Goal: Book appointment/travel/reservation

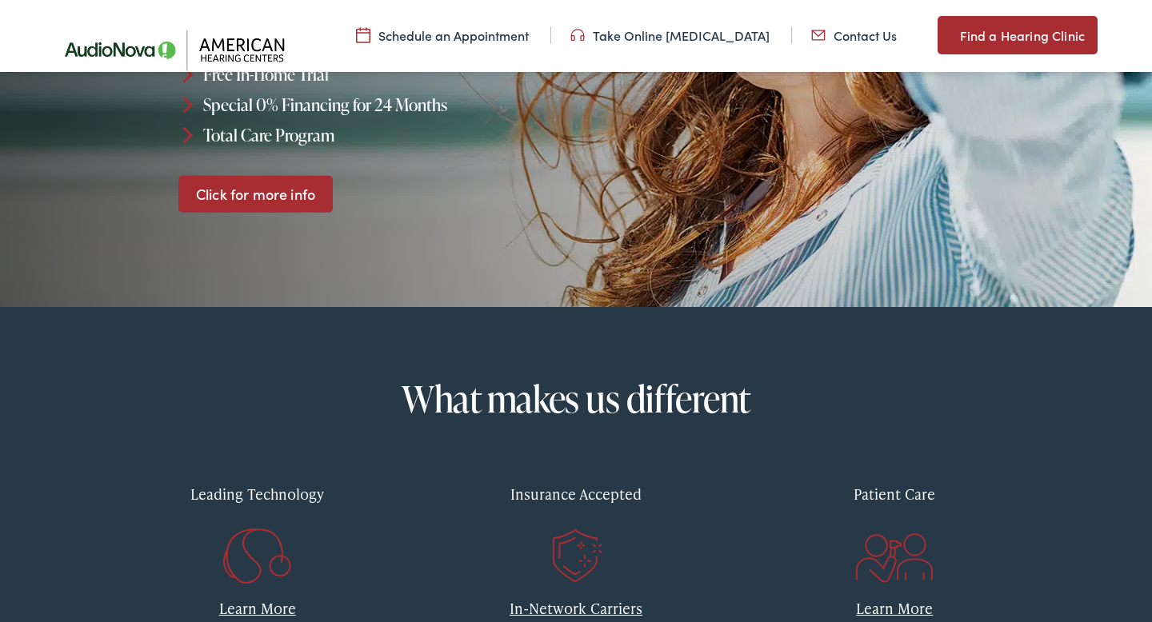
scroll to position [354, 0]
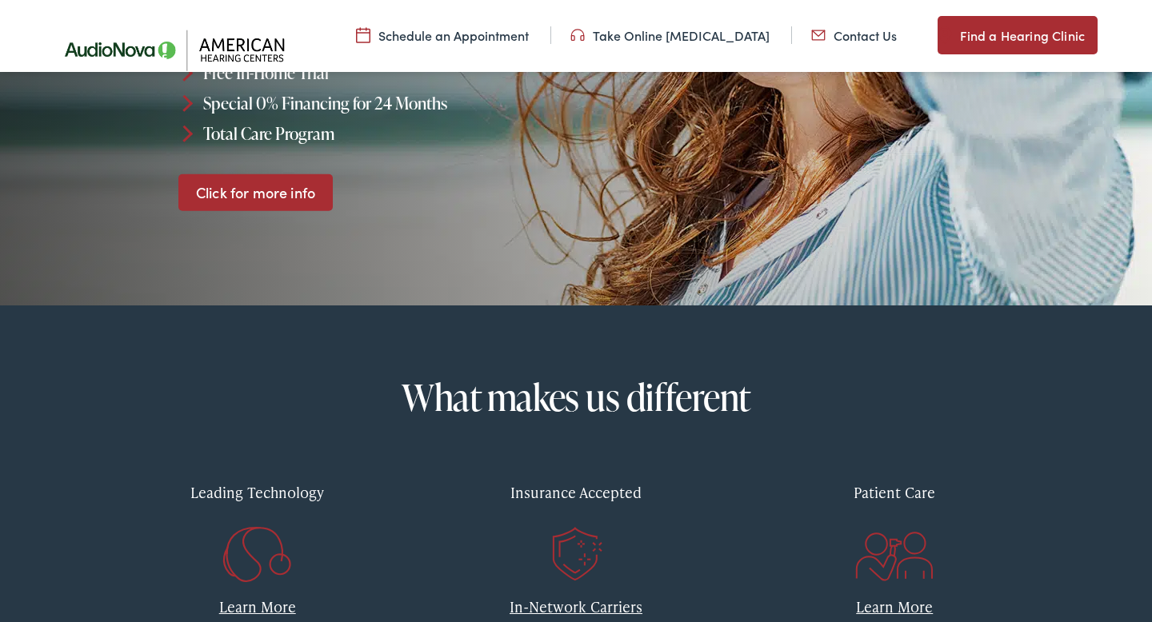
click at [298, 203] on link "Click for more info" at bounding box center [255, 193] width 154 height 38
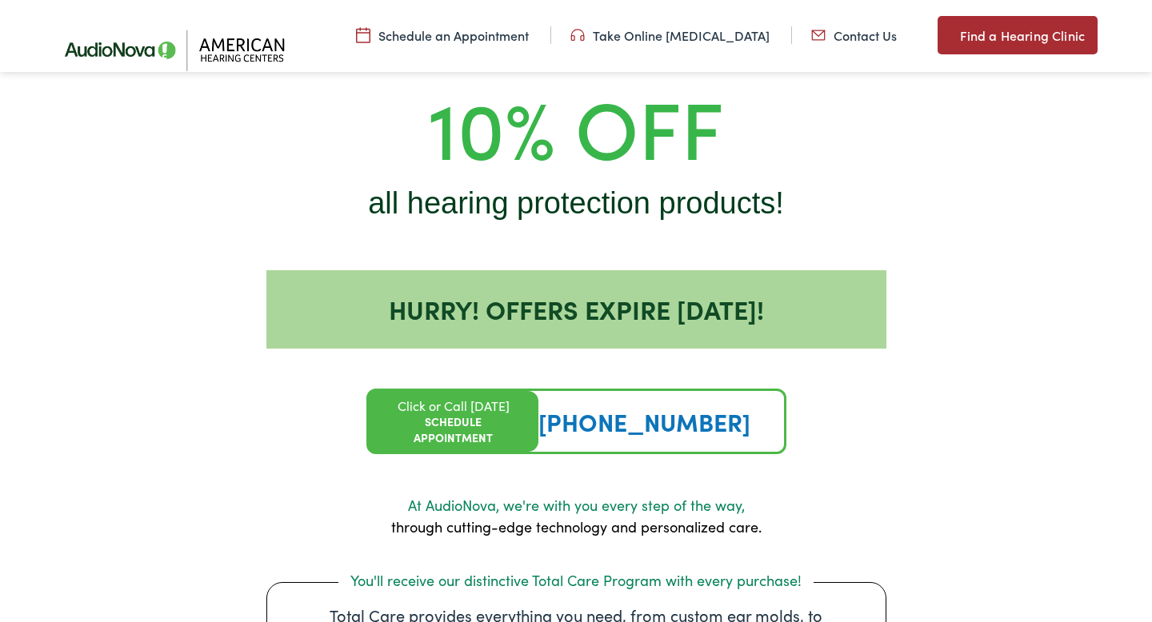
scroll to position [1538, 0]
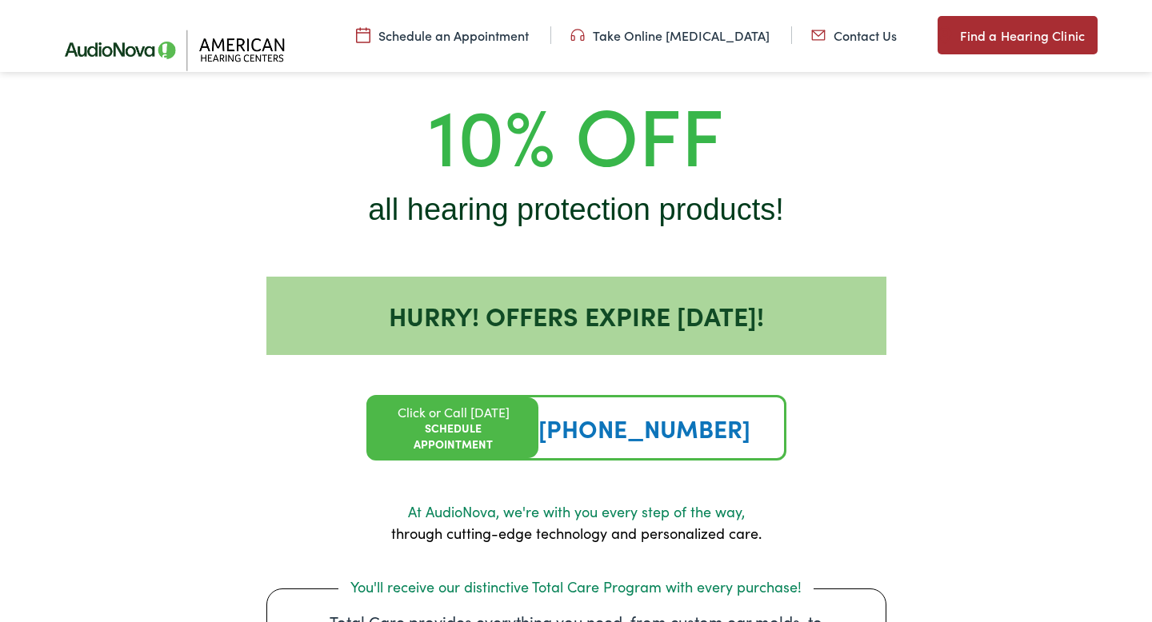
click at [431, 32] on link "Schedule an Appointment" at bounding box center [442, 35] width 173 height 18
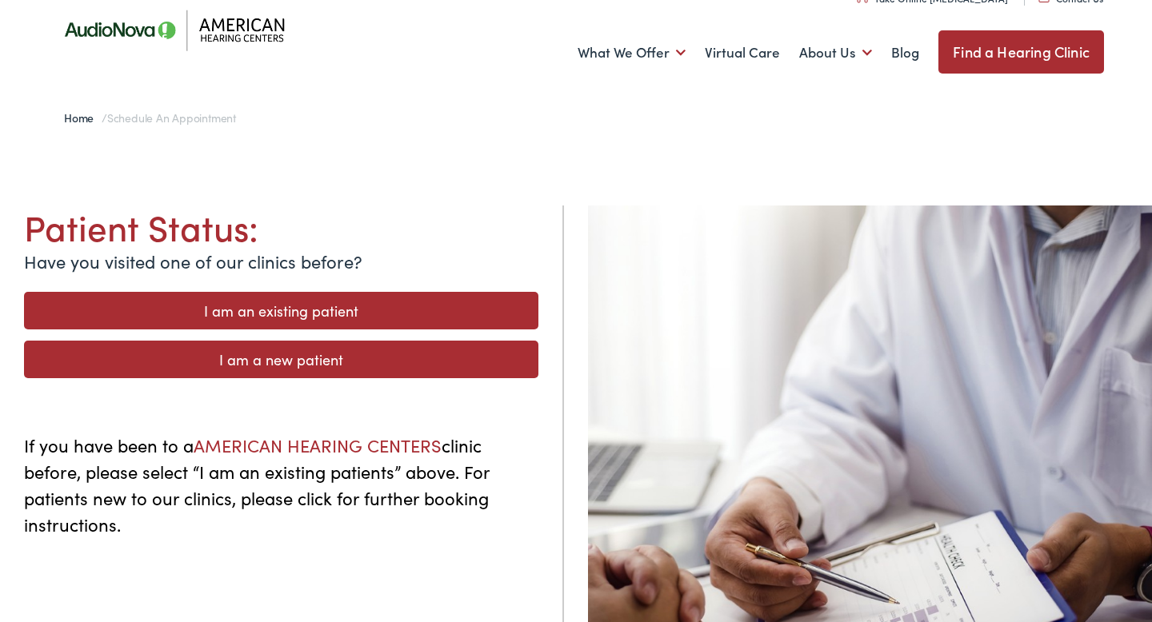
scroll to position [36, 0]
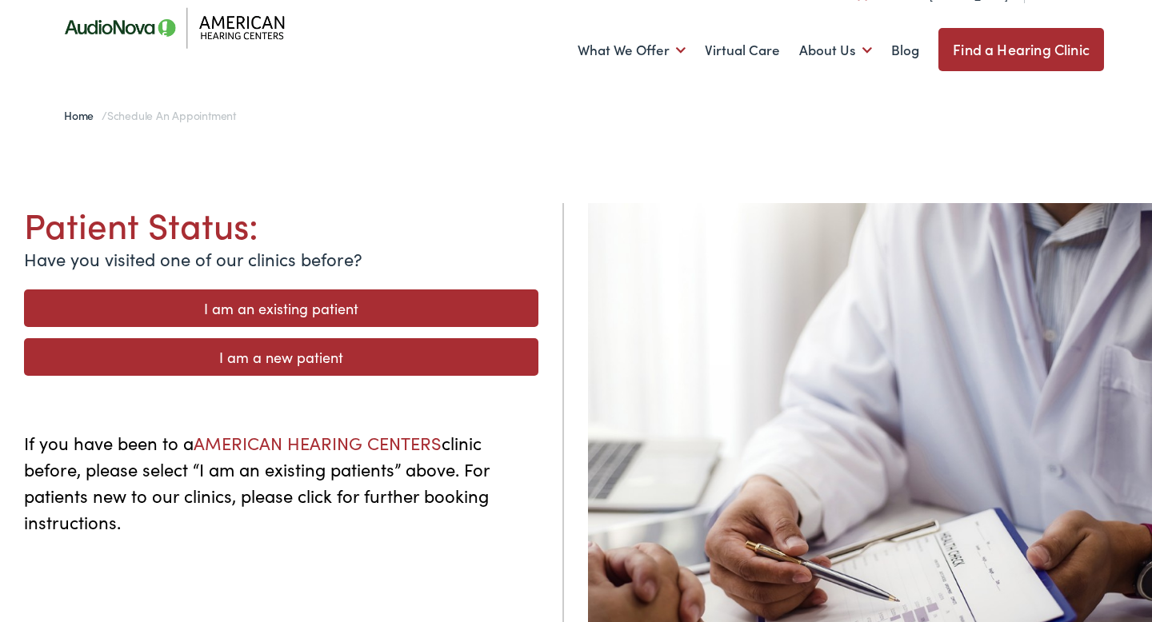
click at [350, 300] on link "I am an existing patient" at bounding box center [281, 309] width 514 height 38
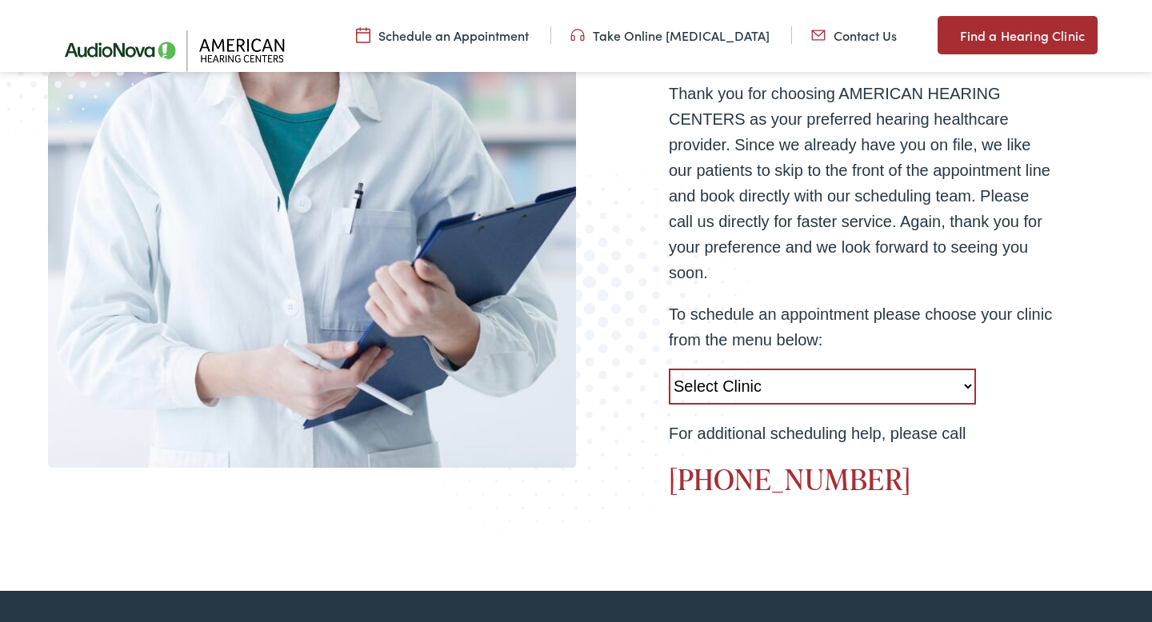
scroll to position [499, 0]
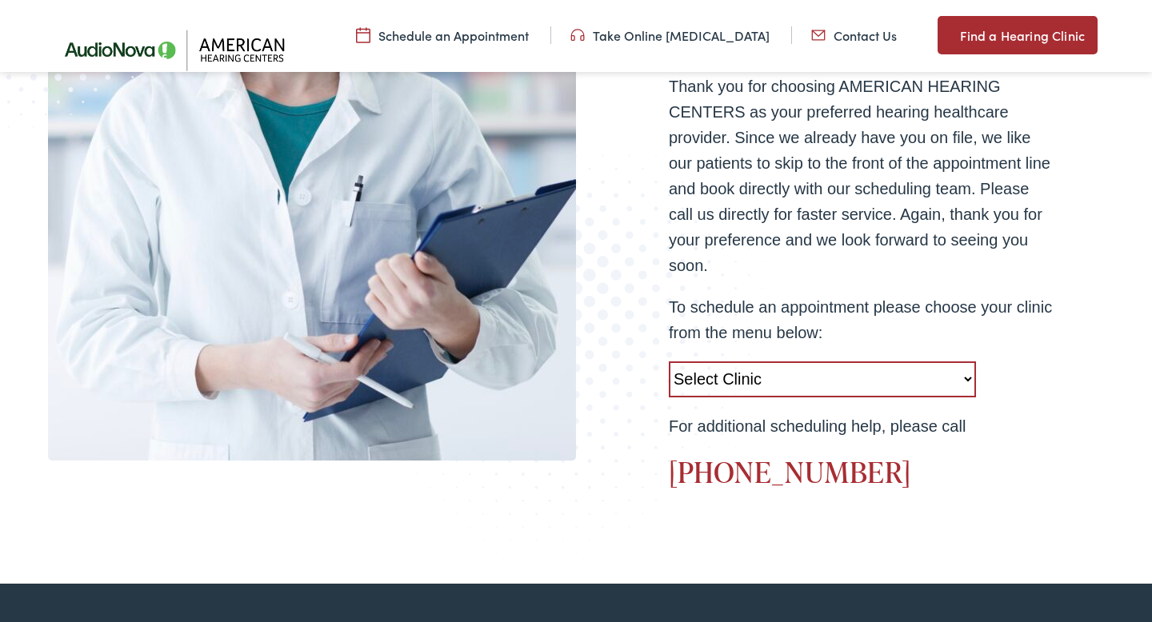
click at [962, 375] on select "Select Clinic West Caldwell-NJ-American Hearing Centers 778 Bloomfield Avenue R…" at bounding box center [822, 380] width 307 height 36
select select "https://americanhearing.alpacaaudiology.com/locations/lawrenceville-nj/"
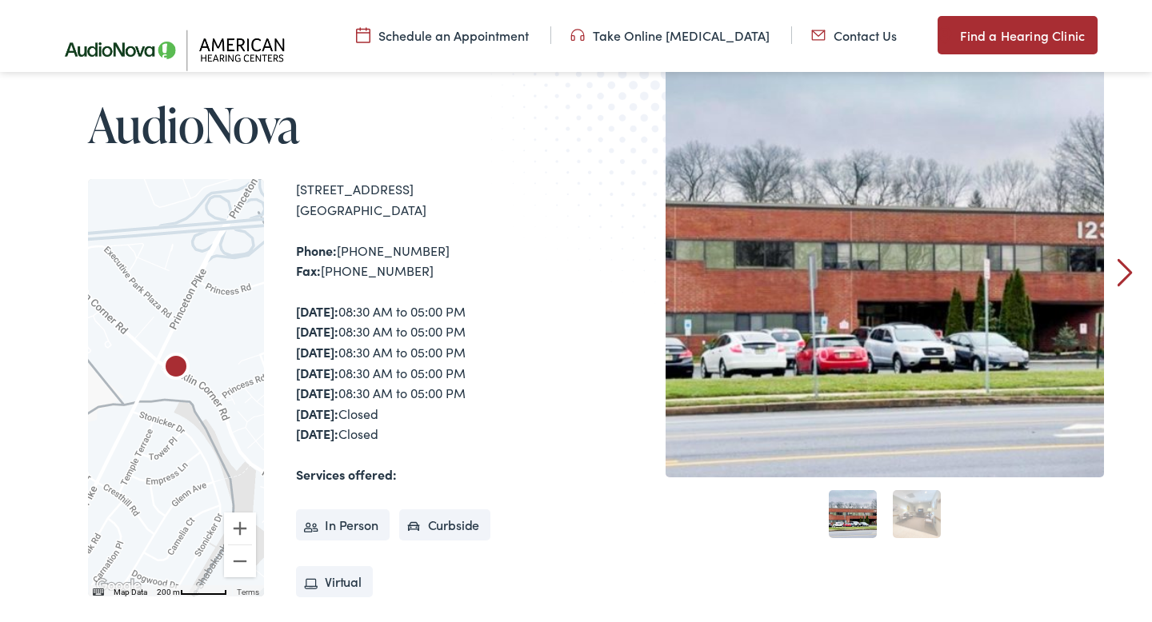
scroll to position [186, 0]
